Goal: Book appointment/travel/reservation

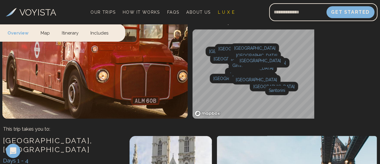
scroll to position [142, 0]
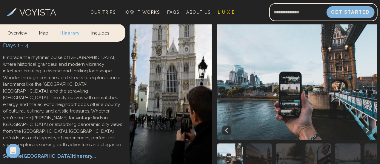
click at [91, 32] on link "Includes" at bounding box center [100, 33] width 30 height 18
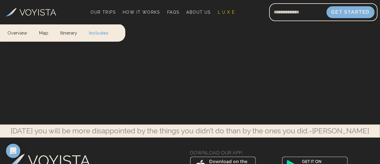
scroll to position [8608, 0]
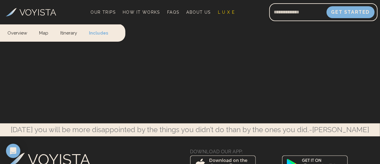
click at [20, 32] on link "Overview" at bounding box center [20, 33] width 26 height 18
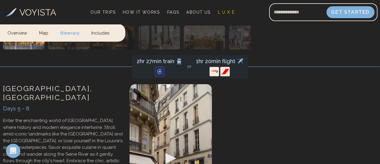
scroll to position [583, 0]
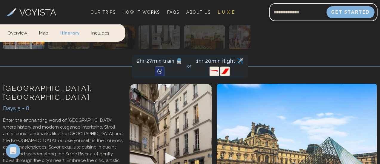
click at [239, 14] on icon at bounding box center [240, 12] width 3 height 5
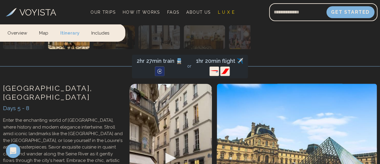
click at [239, 14] on icon at bounding box center [240, 12] width 3 height 5
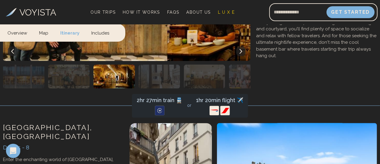
scroll to position [546, 0]
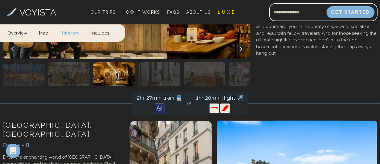
click at [236, 54] on button at bounding box center [241, 49] width 10 height 10
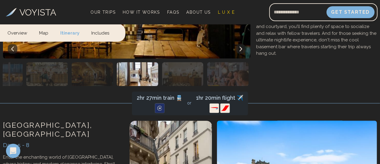
click at [236, 54] on button at bounding box center [241, 49] width 10 height 10
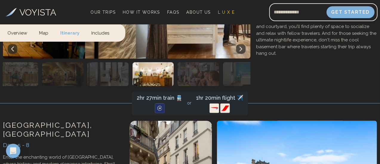
click at [236, 54] on button at bounding box center [241, 49] width 10 height 10
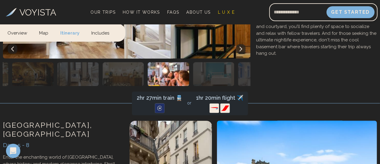
click at [236, 54] on button at bounding box center [241, 49] width 10 height 10
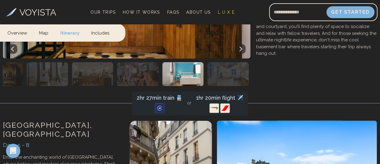
click at [236, 54] on button at bounding box center [241, 49] width 10 height 10
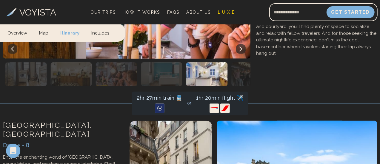
click at [239, 52] on icon at bounding box center [241, 49] width 5 height 5
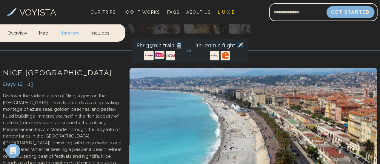
scroll to position [1401, 0]
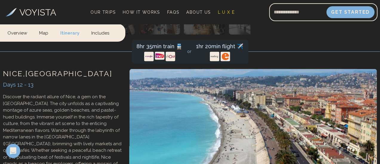
click at [0, 0] on div at bounding box center [0, 0] width 0 height 0
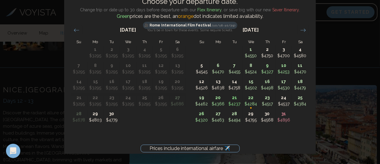
scroll to position [1383, 0]
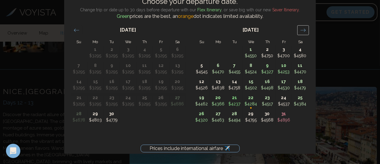
click at [303, 29] on icon "Move forward to switch to the next month." at bounding box center [303, 30] width 6 height 6
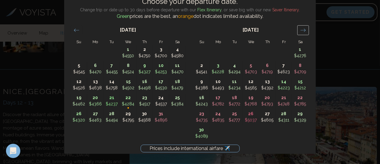
click at [303, 29] on icon "Move forward to switch to the next month." at bounding box center [303, 30] width 6 height 6
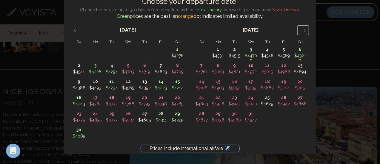
click at [303, 29] on icon "Move forward to switch to the next month." at bounding box center [303, 30] width 6 height 6
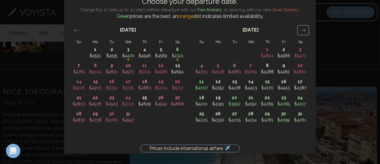
click at [303, 29] on icon "Move forward to switch to the next month." at bounding box center [303, 30] width 6 height 6
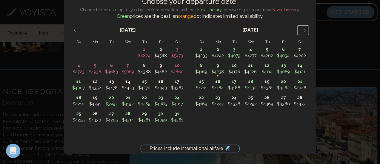
click at [303, 29] on icon "Move forward to switch to the next month." at bounding box center [303, 30] width 6 height 6
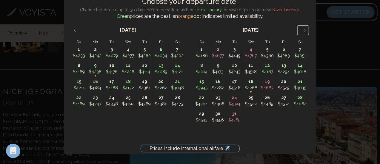
click at [303, 29] on icon "Move forward to switch to the next month." at bounding box center [303, 30] width 6 height 6
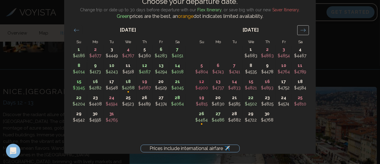
click at [303, 29] on icon "Move forward to switch to the next month." at bounding box center [303, 30] width 6 height 6
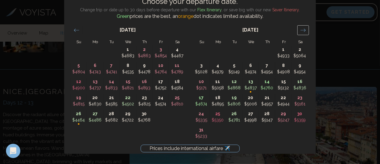
click at [303, 29] on icon "Move forward to switch to the next month." at bounding box center [303, 30] width 6 height 6
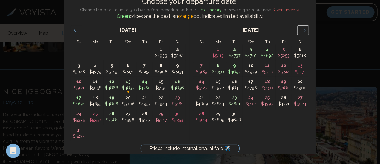
click at [303, 29] on icon "Move forward to switch to the next month." at bounding box center [303, 30] width 6 height 6
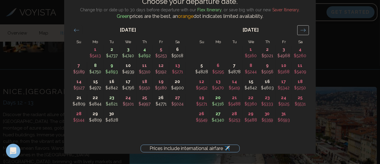
click at [303, 29] on icon "Move forward to switch to the next month." at bounding box center [303, 30] width 6 height 6
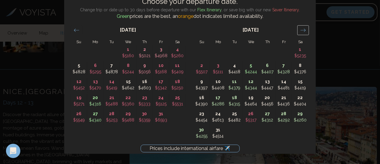
click at [303, 29] on icon "Move forward to switch to the next month." at bounding box center [303, 30] width 6 height 6
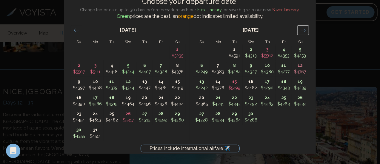
click at [303, 29] on icon "Move forward to switch to the next month." at bounding box center [303, 30] width 6 height 6
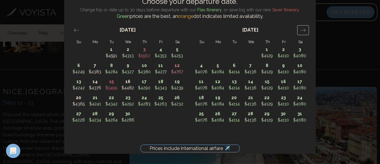
click at [303, 29] on icon "Move forward to switch to the next month." at bounding box center [303, 30] width 6 height 6
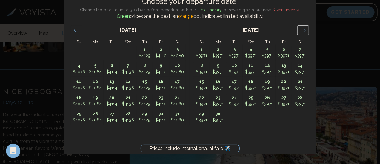
click at [303, 29] on icon "Move forward to switch to the next month." at bounding box center [303, 30] width 6 height 6
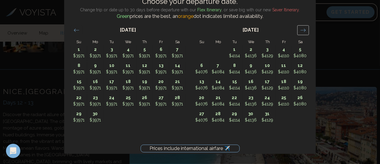
click at [301, 31] on icon "Move forward to switch to the next month." at bounding box center [303, 30] width 6 height 6
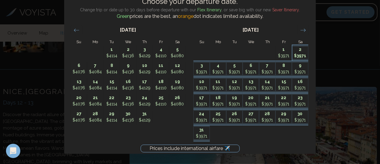
click at [297, 53] on p "2" at bounding box center [301, 50] width 16 height 6
type input "*******"
type input "********"
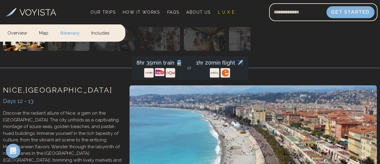
scroll to position [1385, 0]
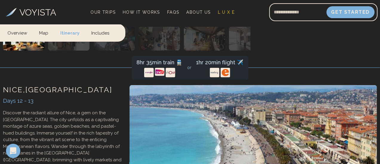
click at [0, 0] on div at bounding box center [0, 0] width 0 height 0
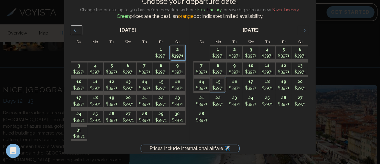
click at [78, 32] on icon "Move backward to switch to the previous month." at bounding box center [77, 30] width 6 height 6
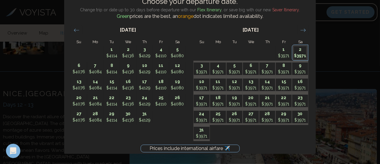
scroll to position [1381, 0]
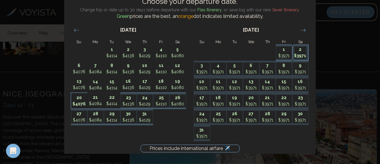
click at [80, 98] on p "20" at bounding box center [79, 98] width 16 height 6
type input "********"
type input "*******"
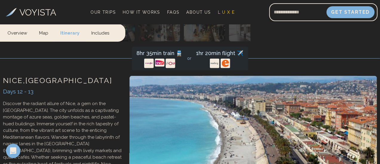
scroll to position [1394, 0]
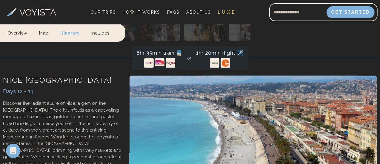
click at [0, 0] on div "[GEOGRAPHIC_DATA] FROM" at bounding box center [0, 0] width 0 height 0
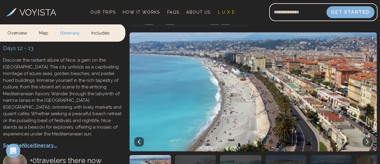
scroll to position [1459, 0]
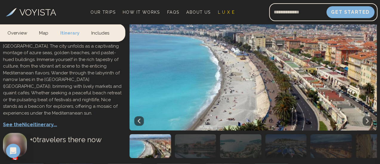
click at [0, 0] on div "No Intl. Flights" at bounding box center [0, 0] width 0 height 0
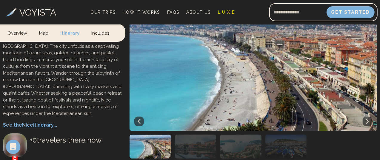
click at [0, 0] on div "Trip Start [DATE] [GEOGRAPHIC_DATA] , [GEOGRAPHIC_DATA] Trip End [DATE] [GEOGRA…" at bounding box center [0, 0] width 0 height 0
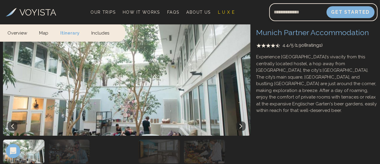
scroll to position [4437, 0]
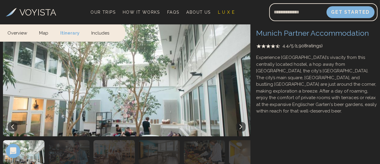
click at [0, 0] on div at bounding box center [0, 0] width 0 height 0
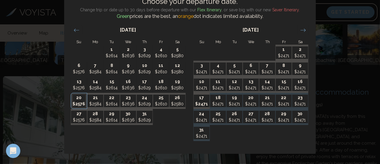
scroll to position [4377, 0]
click at [284, 101] on p "22" at bounding box center [284, 98] width 16 height 6
type input "********"
type input "*******"
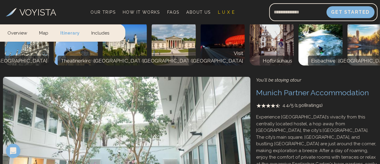
click at [0, 0] on div at bounding box center [0, 0] width 0 height 0
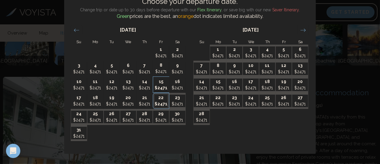
scroll to position [4325, 0]
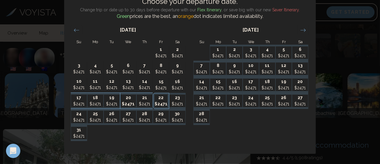
click at [128, 103] on p "$2471" at bounding box center [129, 104] width 16 height 6
type input "********"
type input "*******"
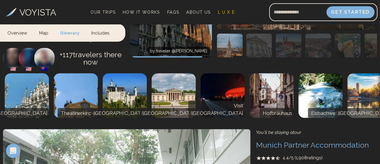
click at [0, 0] on div at bounding box center [0, 0] width 0 height 0
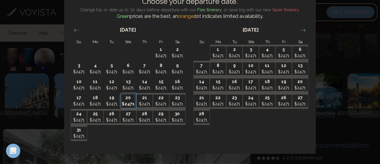
click at [363, 103] on div "Choose your departure date. Change trip or date up to 30 days before departure …" at bounding box center [190, 82] width 380 height 164
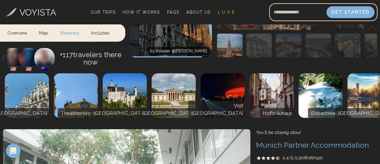
click at [0, 0] on div at bounding box center [0, 0] width 0 height 0
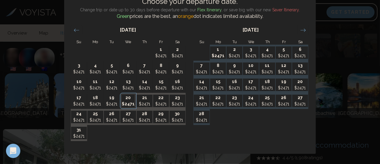
scroll to position [4223, 0]
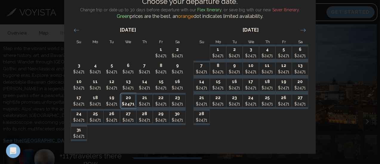
click at [130, 101] on p "20" at bounding box center [128, 98] width 13 height 6
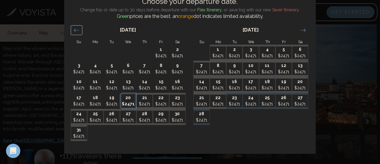
click at [76, 30] on icon "Move backward to switch to the previous month." at bounding box center [77, 30] width 6 height 6
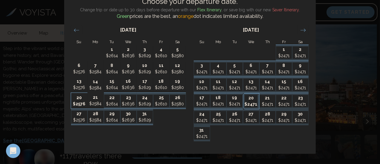
click at [80, 101] on p "$2576" at bounding box center [79, 104] width 16 height 6
type input "********"
type input "*******"
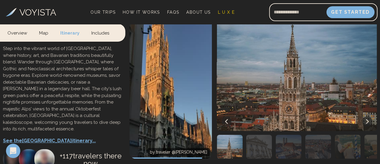
click at [0, 0] on div at bounding box center [0, 0] width 0 height 0
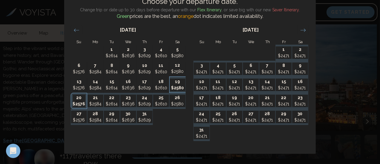
click at [173, 84] on p "19" at bounding box center [178, 82] width 16 height 6
type input "********"
type input "*******"
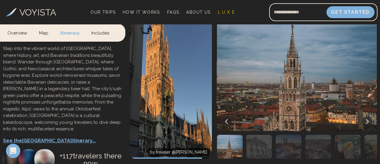
click at [0, 0] on div at bounding box center [0, 0] width 0 height 0
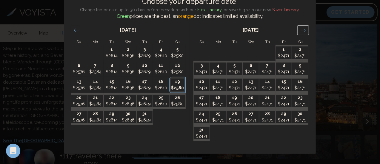
click at [301, 30] on icon "Move forward to switch to the next month." at bounding box center [303, 30] width 6 height 6
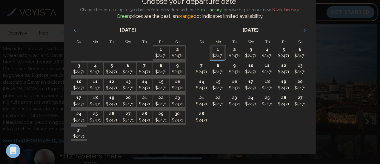
click at [312, 71] on div "[DATE] 1 $2614 2 $2636 3 $2629 4 $2610 5 $2580 6 $2576 7 $2584 8 $2614 9 $2636 …" at bounding box center [313, 80] width 492 height 121
click at [314, 79] on div "[DATE] 1 $2614 2 $2636 3 $2629 4 $2610 5 $2580 6 $2576 7 $2584 8 $2614 9 $2636 …" at bounding box center [313, 80] width 492 height 121
click at [73, 29] on div "Move backward to switch to the previous month." at bounding box center [77, 30] width 12 height 10
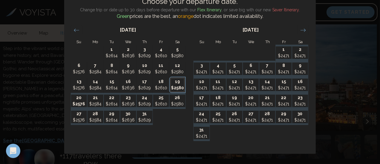
click at [78, 101] on p "$2576" at bounding box center [79, 104] width 16 height 6
type input "********"
type input "*******"
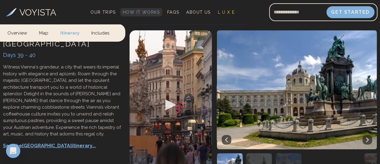
scroll to position [7003, 0]
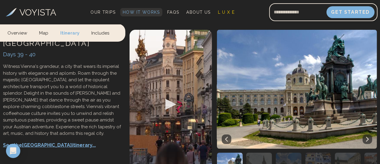
click at [160, 10] on span "How It Works" at bounding box center [141, 12] width 37 height 5
